Goal: Task Accomplishment & Management: Complete application form

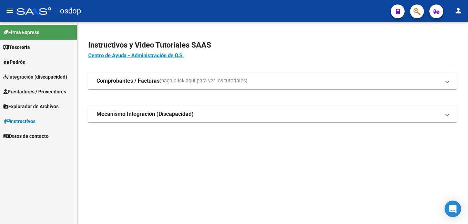
click at [458, 12] on mat-icon "person" at bounding box center [458, 11] width 8 height 8
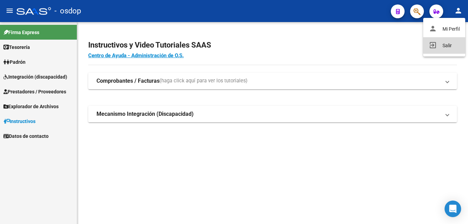
click at [455, 40] on button "exit_to_app Salir" at bounding box center [444, 45] width 42 height 17
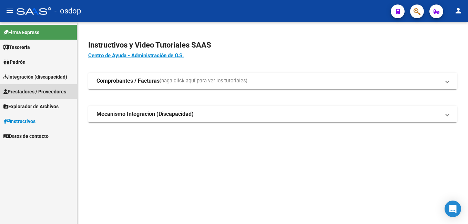
click at [41, 94] on span "Prestadores / Proveedores" at bounding box center [34, 92] width 63 height 8
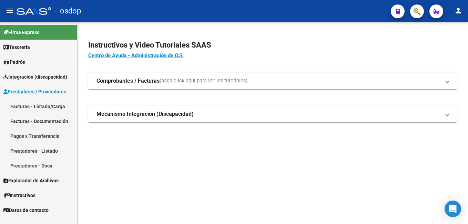
click at [46, 107] on link "Facturas - Listado/Carga" at bounding box center [38, 106] width 77 height 15
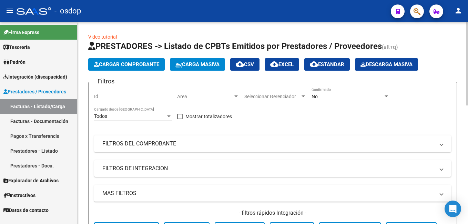
click at [133, 66] on span "Cargar Comprobante" at bounding box center [126, 64] width 65 height 6
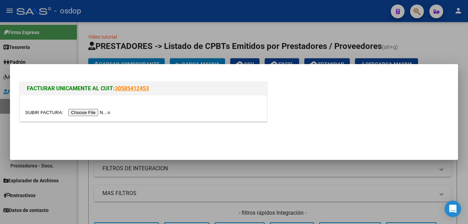
click at [95, 112] on input "file" at bounding box center [68, 112] width 87 height 7
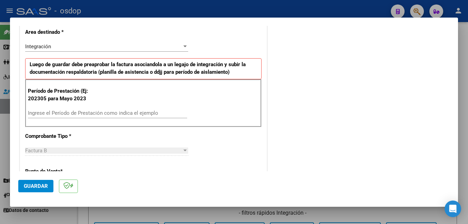
scroll to position [165, 0]
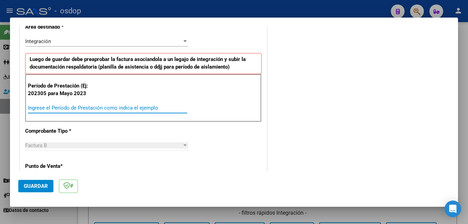
click at [156, 106] on input "Ingrese el Período de Prestación como indica el ejemplo" at bounding box center [107, 108] width 159 height 6
type input "202507"
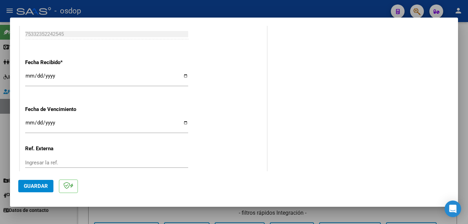
scroll to position [500, 0]
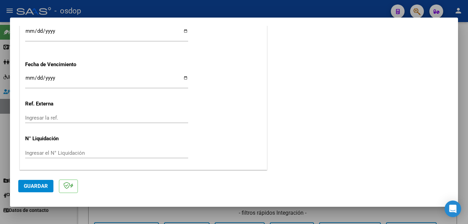
click at [33, 187] on span "Guardar" at bounding box center [36, 186] width 24 height 6
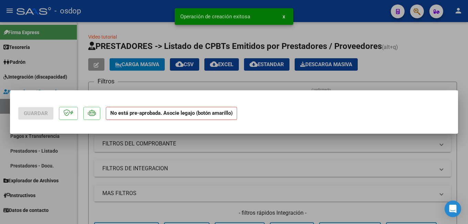
scroll to position [0, 0]
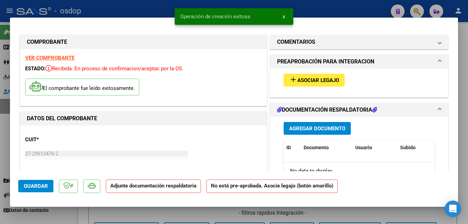
click at [312, 80] on span "Asociar Legajo" at bounding box center [318, 80] width 42 height 6
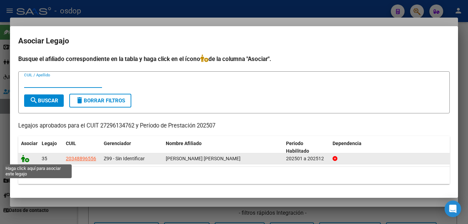
click at [24, 159] on icon at bounding box center [25, 159] width 8 height 8
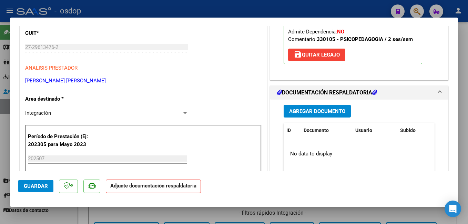
scroll to position [126, 0]
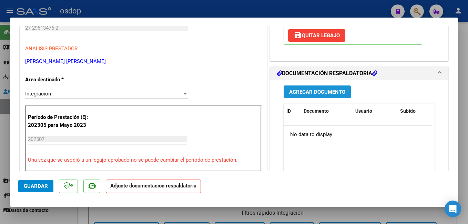
click at [303, 91] on span "Agregar Documento" at bounding box center [317, 92] width 56 height 6
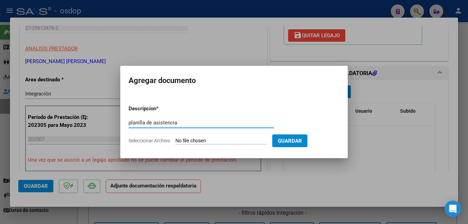
type input "planilla de asistencia"
click at [208, 141] on input "Seleccionar Archivo" at bounding box center [220, 141] width 91 height 7
type input "C:\fakepath\osdopjulio.pdf"
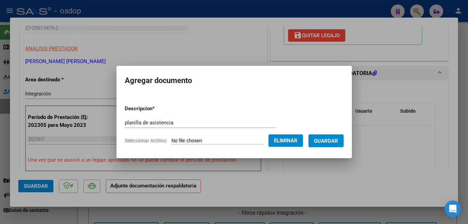
click at [333, 144] on span "Guardar" at bounding box center [326, 141] width 24 height 6
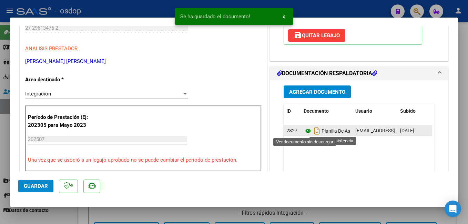
click at [306, 131] on icon at bounding box center [307, 131] width 9 height 8
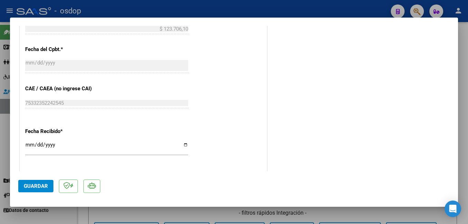
scroll to position [510, 0]
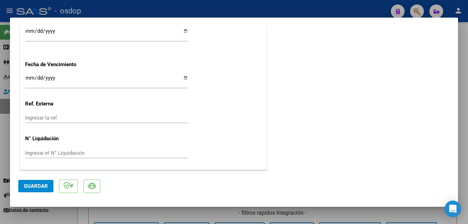
click at [35, 186] on span "Guardar" at bounding box center [36, 186] width 24 height 6
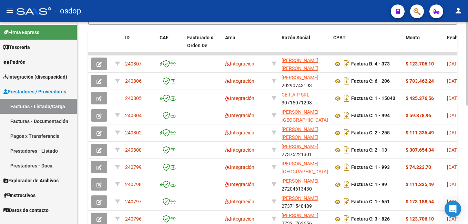
scroll to position [266, 0]
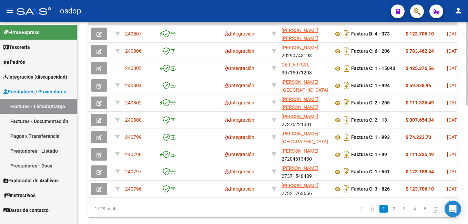
click at [467, 163] on html "menu - osdop person Firma Express Tesorería Extractos Procesados (csv) Extracto…" at bounding box center [234, 112] width 468 height 224
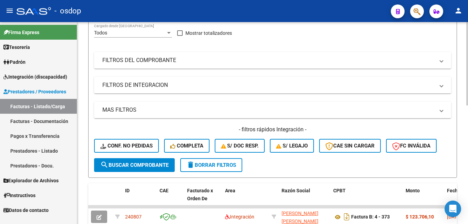
scroll to position [0, 0]
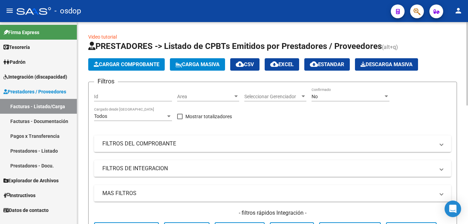
click at [467, 18] on html "menu - osdop person Firma Express Tesorería Extractos Procesados (csv) Extracto…" at bounding box center [234, 112] width 468 height 224
click at [134, 62] on span "Cargar Comprobante" at bounding box center [126, 64] width 65 height 6
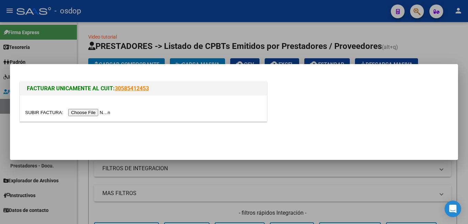
click at [87, 111] on input "file" at bounding box center [68, 112] width 87 height 7
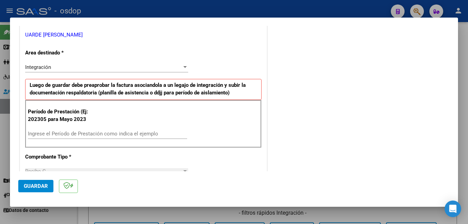
scroll to position [141, 0]
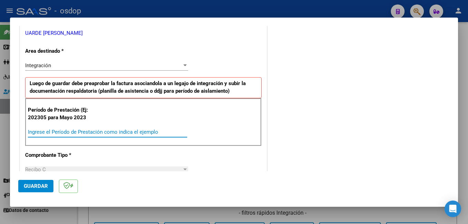
click at [130, 133] on input "Ingrese el Período de Prestación como indica el ejemplo" at bounding box center [107, 132] width 159 height 6
type input "202507"
click at [341, 103] on div "COMENTARIOS Comentarios De la Obra Social: Comentarios de la Obra Social (no vi…" at bounding box center [358, 212] width 181 height 638
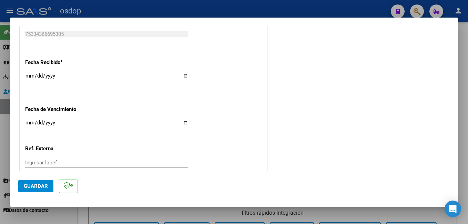
scroll to position [500, 0]
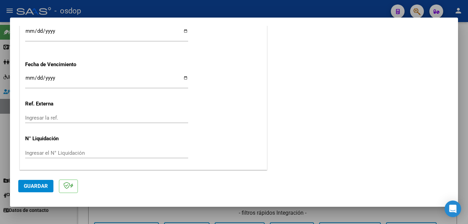
click at [32, 183] on span "Guardar" at bounding box center [36, 186] width 24 height 6
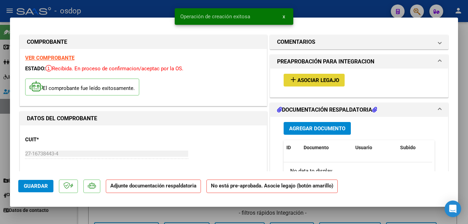
click at [328, 82] on span "Asociar Legajo" at bounding box center [318, 80] width 42 height 6
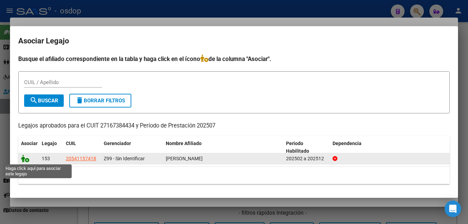
click at [25, 158] on icon at bounding box center [25, 159] width 8 height 8
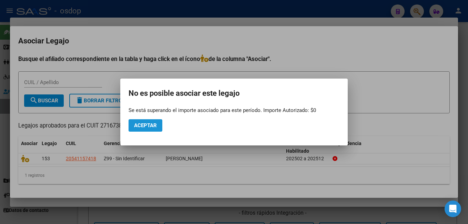
click at [153, 126] on span "Aceptar" at bounding box center [145, 125] width 23 height 6
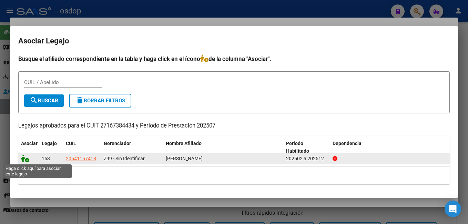
click at [23, 158] on icon at bounding box center [25, 159] width 8 height 8
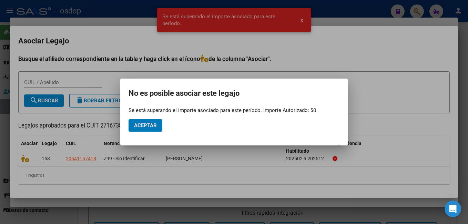
click at [300, 19] on div at bounding box center [234, 112] width 468 height 224
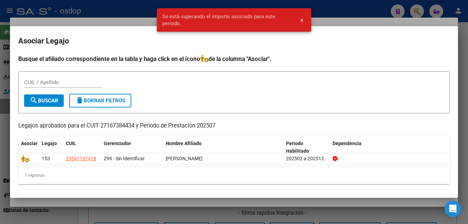
click at [304, 20] on button "x" at bounding box center [301, 20] width 13 height 12
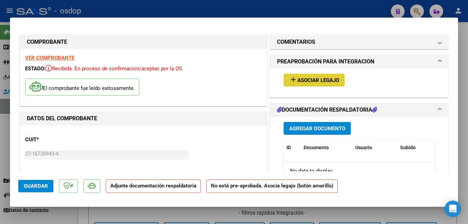
click at [334, 126] on span "Agregar Documento" at bounding box center [317, 128] width 56 height 6
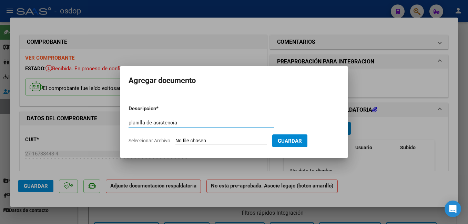
type input "planilla de asistencia"
click at [194, 140] on input "Seleccionar Archivo" at bounding box center [220, 141] width 91 height 7
type input "C:\fakepath\asistencia [PERSON_NAME].pdf"
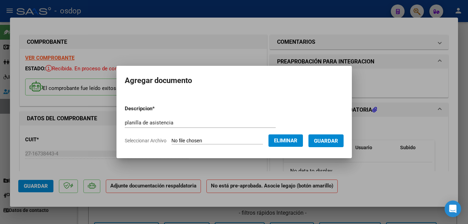
click at [338, 142] on span "Guardar" at bounding box center [326, 141] width 24 height 6
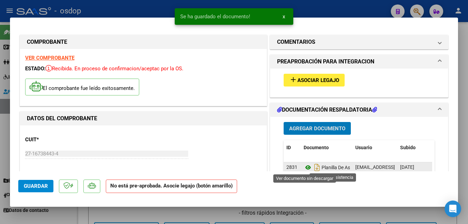
click at [306, 167] on icon at bounding box center [307, 167] width 9 height 8
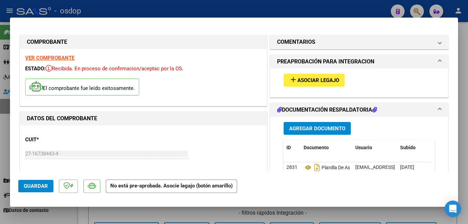
click at [321, 81] on span "Asociar Legajo" at bounding box center [318, 80] width 42 height 6
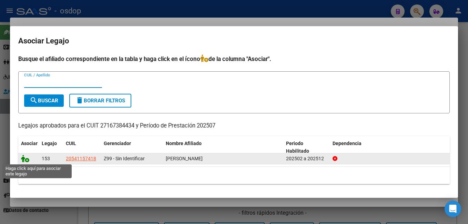
click at [23, 159] on icon at bounding box center [25, 159] width 8 height 8
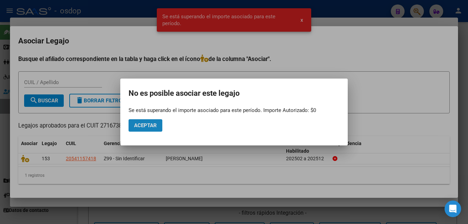
click at [151, 129] on button "Aceptar" at bounding box center [145, 125] width 34 height 12
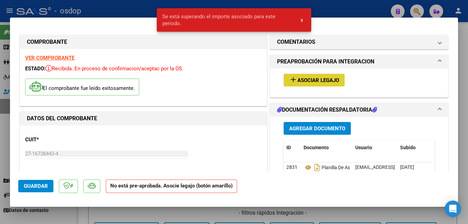
click at [36, 185] on span "Guardar" at bounding box center [36, 186] width 24 height 6
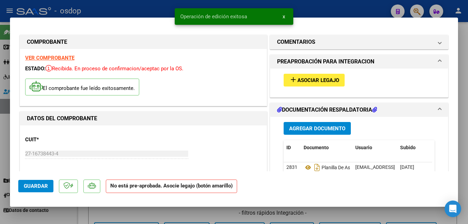
type input "$ 0,00"
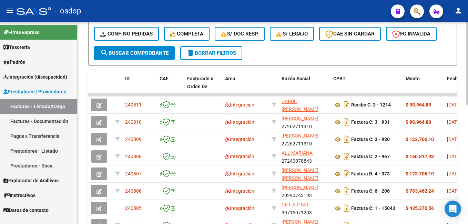
scroll to position [198, 0]
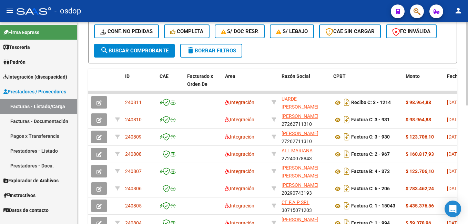
click at [467, 133] on html "menu - osdop person Firma Express Tesorería Extractos Procesados (csv) Extracto…" at bounding box center [234, 112] width 468 height 224
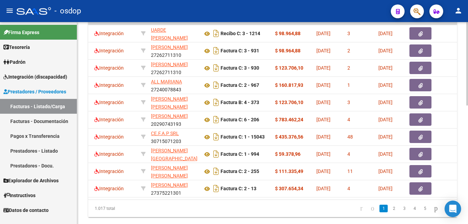
scroll to position [0, 0]
